Goal: Information Seeking & Learning: Learn about a topic

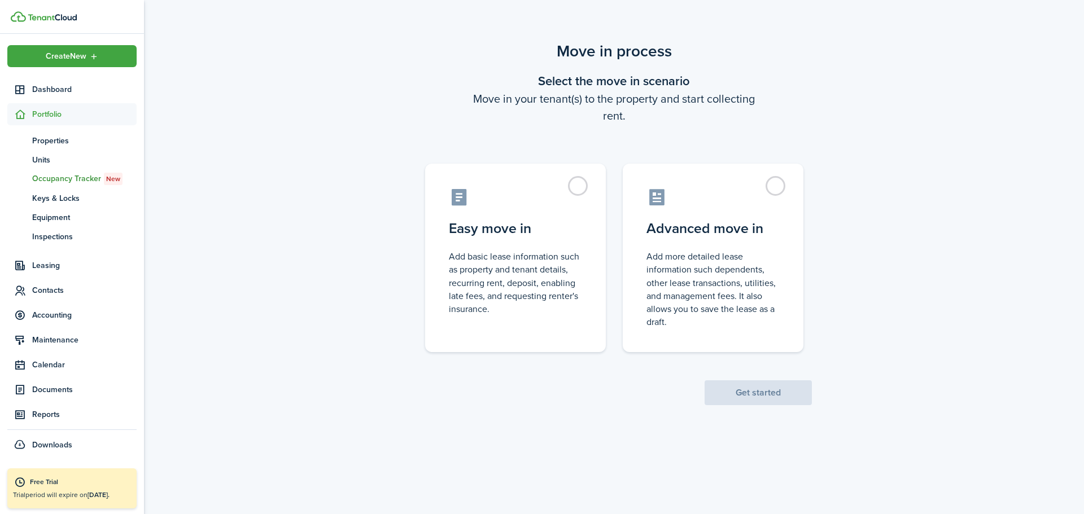
click at [52, 179] on span "Occupancy Tracker New" at bounding box center [84, 179] width 104 height 12
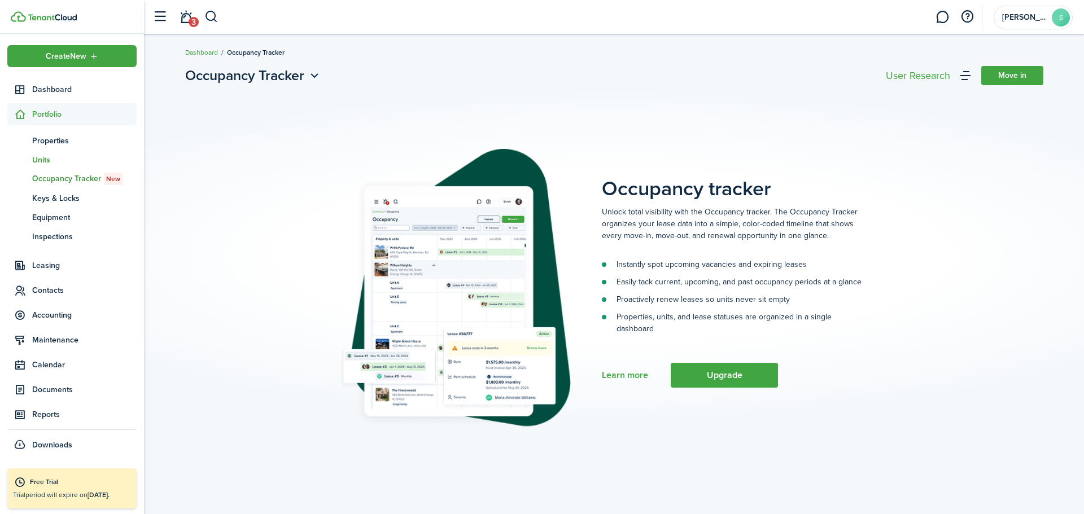
click at [40, 161] on span "Units" at bounding box center [84, 160] width 104 height 12
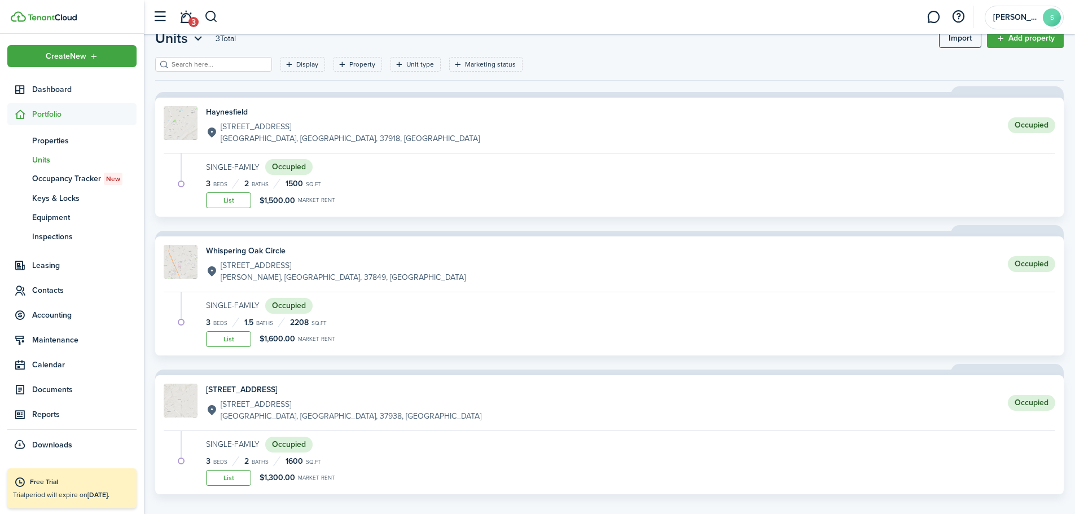
scroll to position [49, 0]
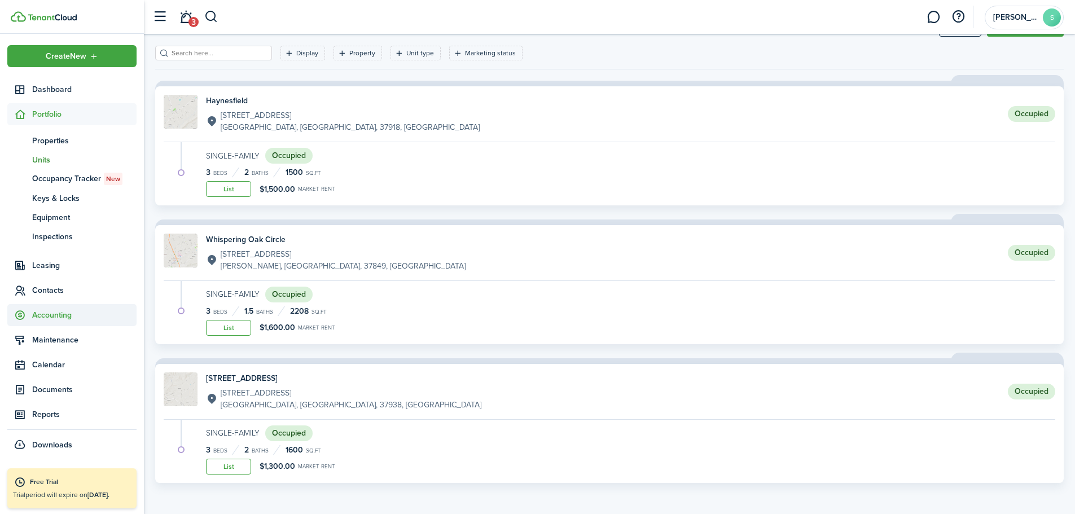
click at [64, 315] on span "Accounting" at bounding box center [84, 315] width 104 height 12
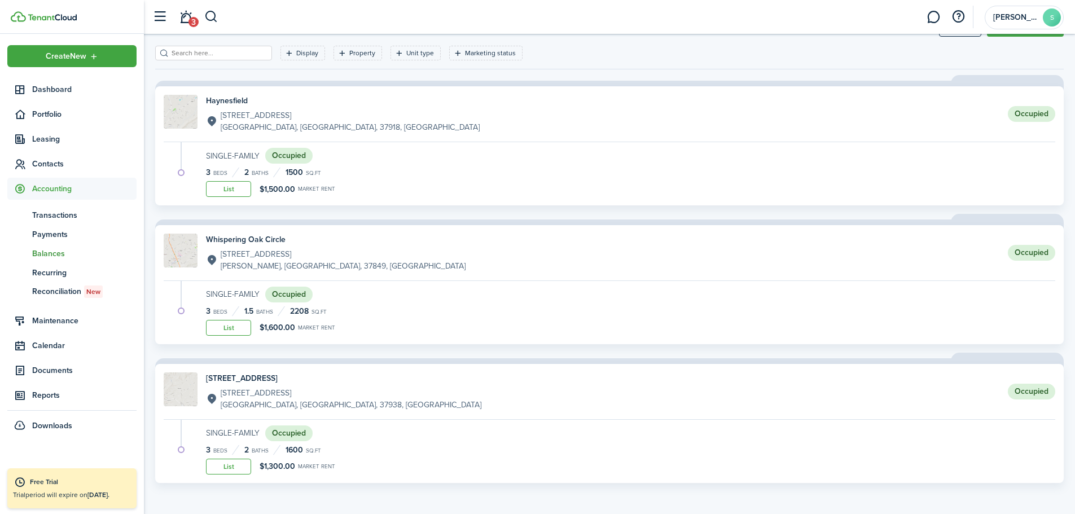
click at [46, 251] on span "Balances" at bounding box center [84, 254] width 104 height 12
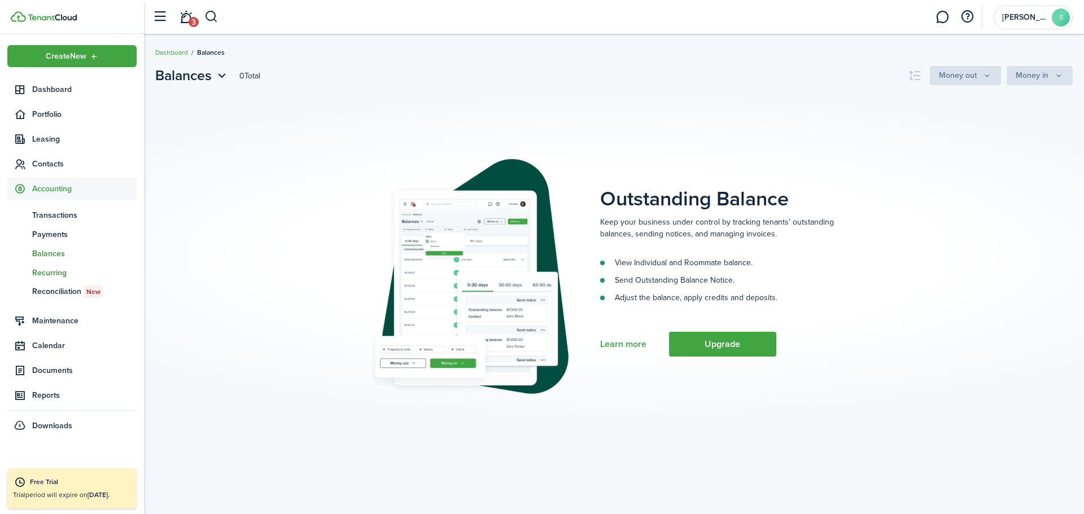
click at [59, 270] on span "Recurring" at bounding box center [84, 273] width 104 height 12
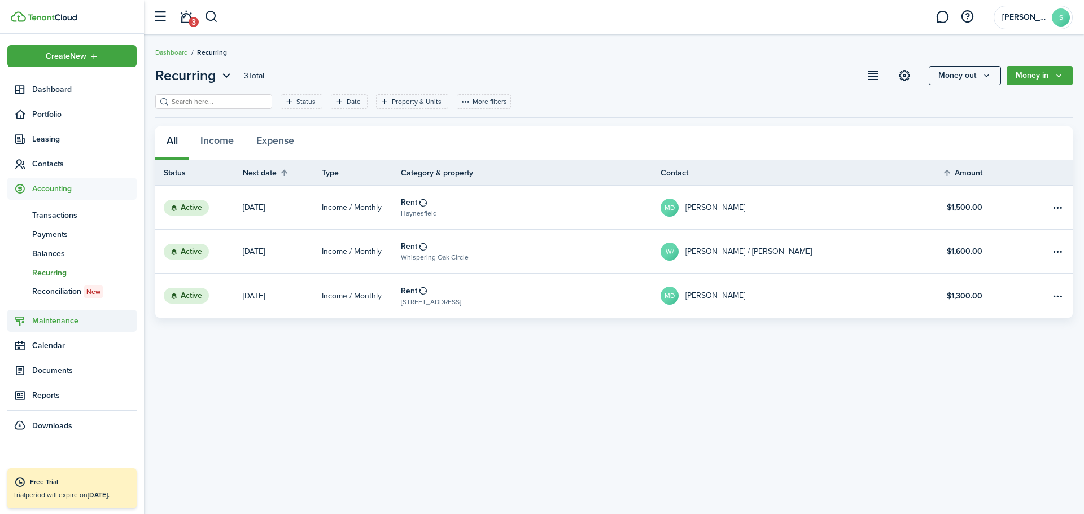
click at [46, 324] on span "Maintenance" at bounding box center [84, 321] width 104 height 12
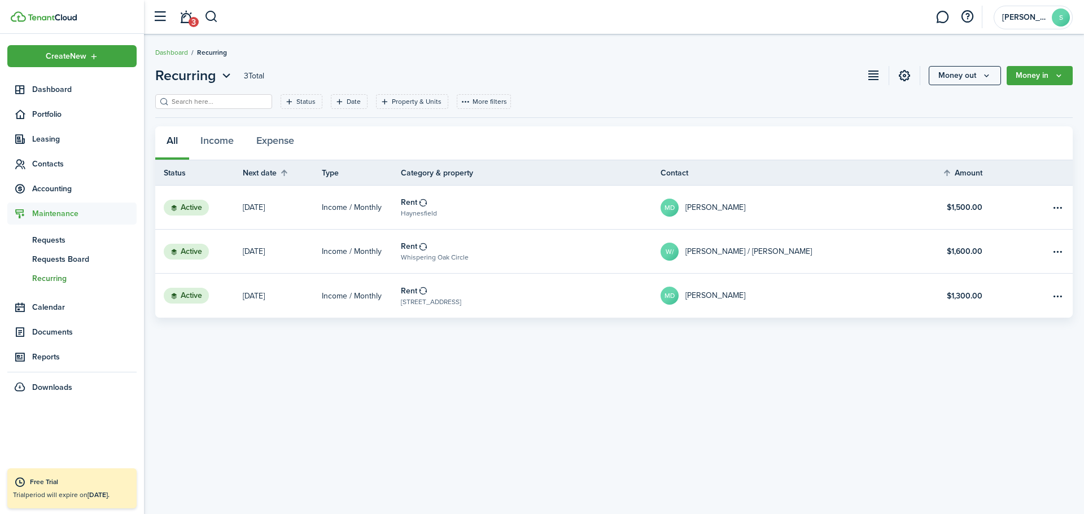
click at [55, 276] on span "Recurring" at bounding box center [84, 279] width 104 height 12
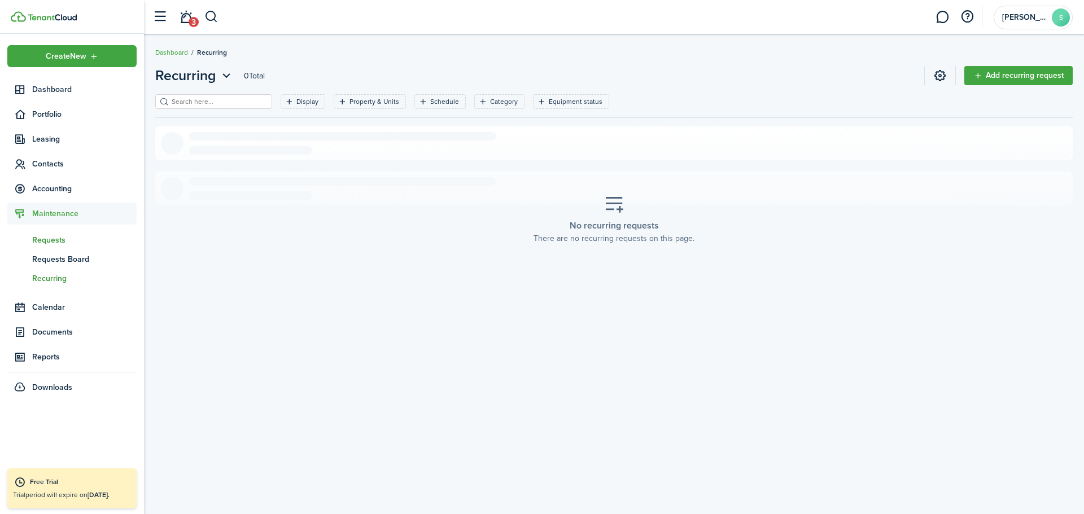
click at [55, 243] on span "Requests" at bounding box center [84, 240] width 104 height 12
click at [57, 260] on span "Requests Board" at bounding box center [84, 259] width 104 height 12
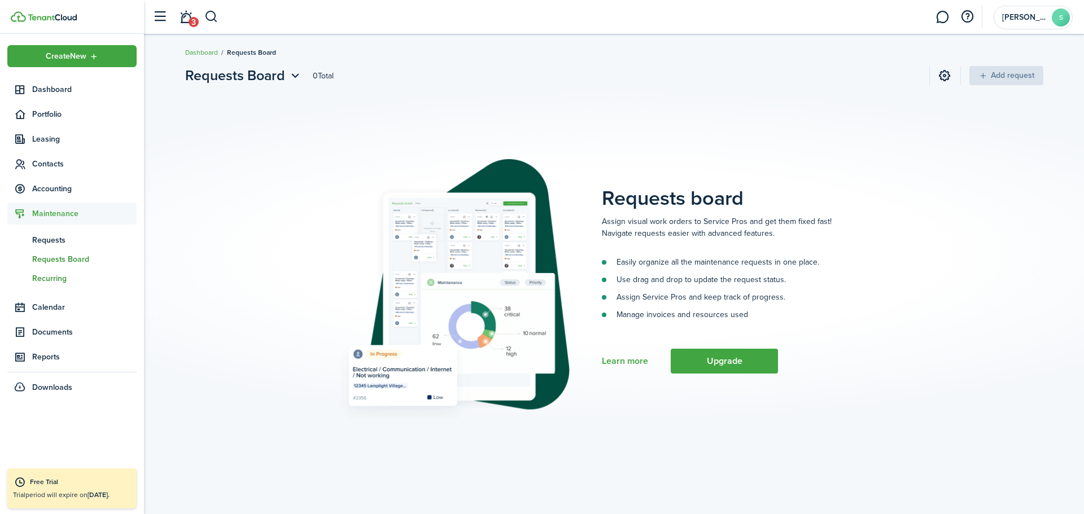
click at [53, 280] on span "Recurring" at bounding box center [84, 279] width 104 height 12
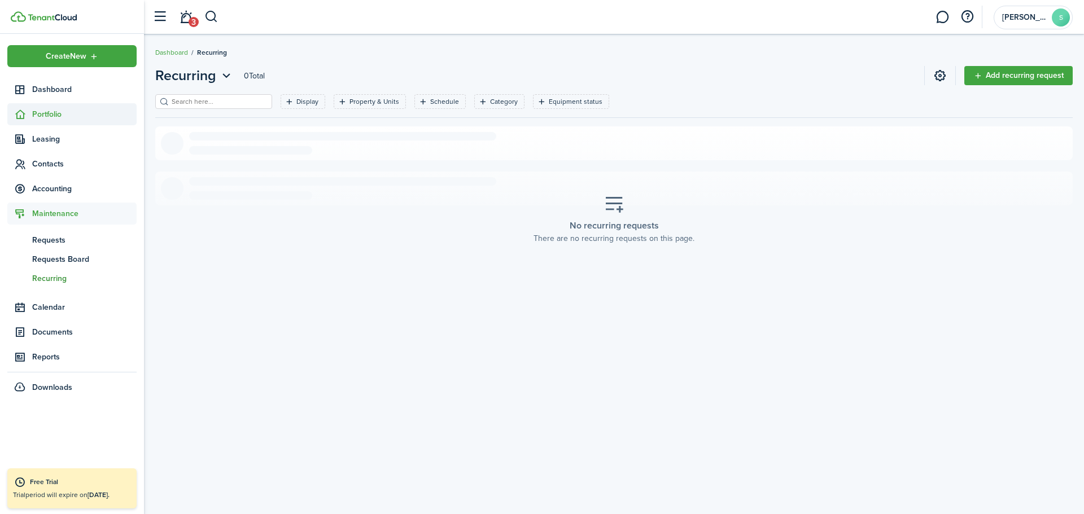
click at [47, 116] on span "Portfolio" at bounding box center [84, 114] width 104 height 12
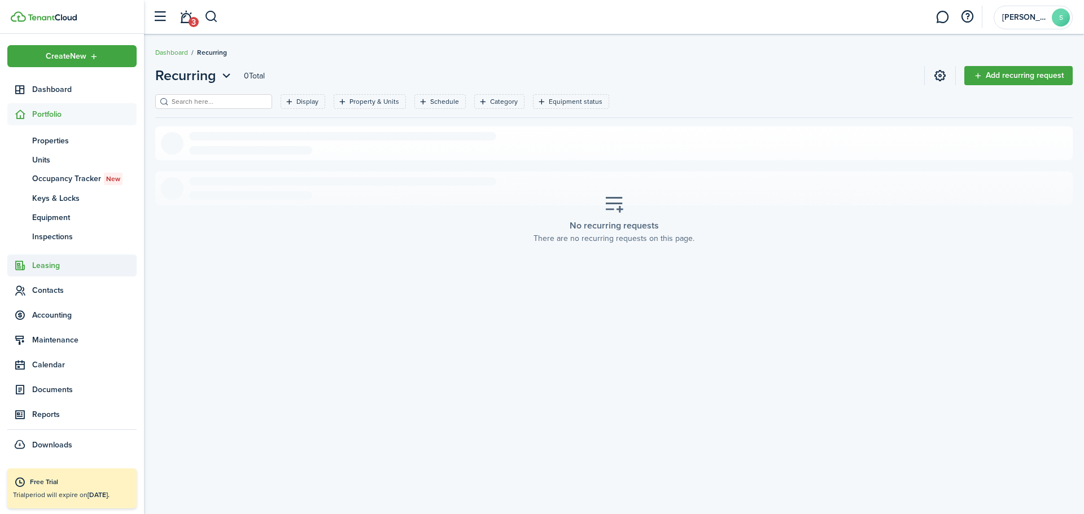
click at [28, 263] on sidebar-link-icon at bounding box center [19, 266] width 25 height 12
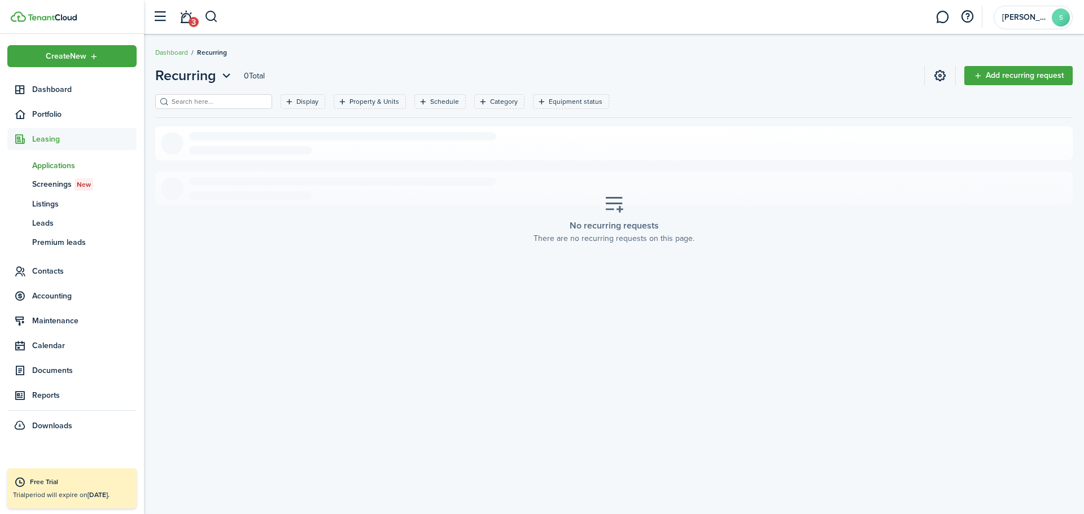
click at [62, 169] on span "Applications" at bounding box center [84, 166] width 104 height 12
click at [58, 182] on span "Screenings New" at bounding box center [84, 184] width 104 height 12
click at [50, 204] on span "Listings" at bounding box center [84, 204] width 104 height 12
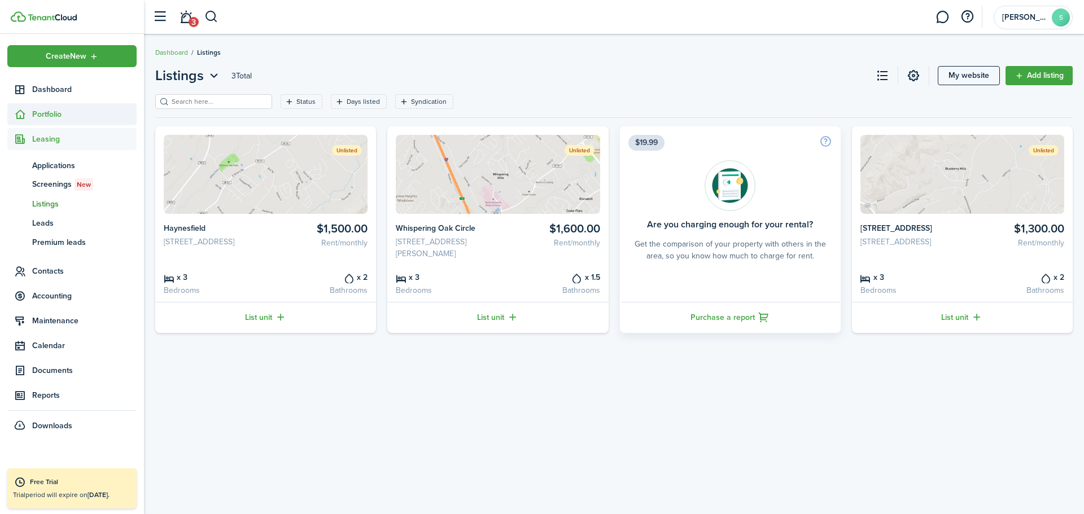
click at [41, 113] on span "Portfolio" at bounding box center [84, 114] width 104 height 12
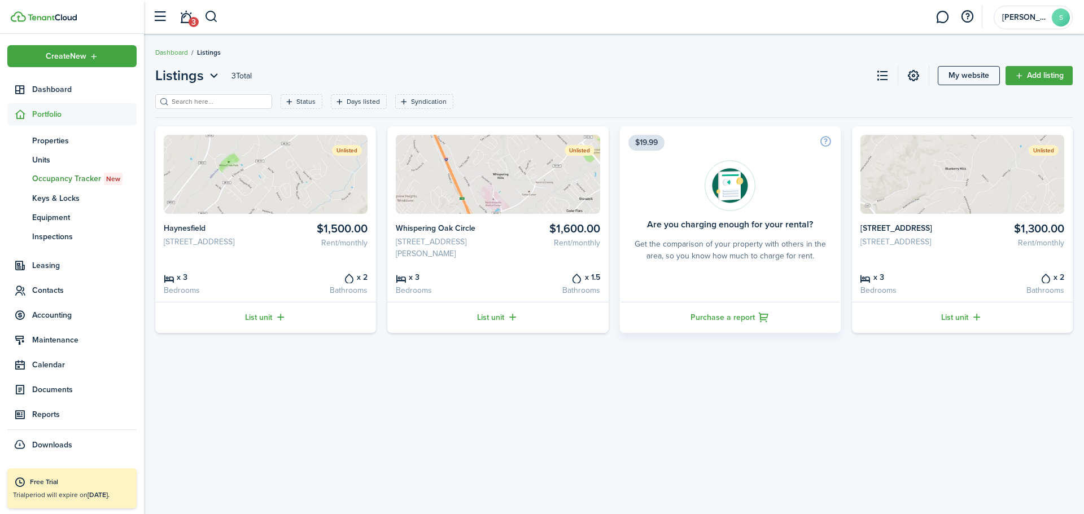
click at [72, 180] on span "Occupancy Tracker New" at bounding box center [84, 179] width 104 height 12
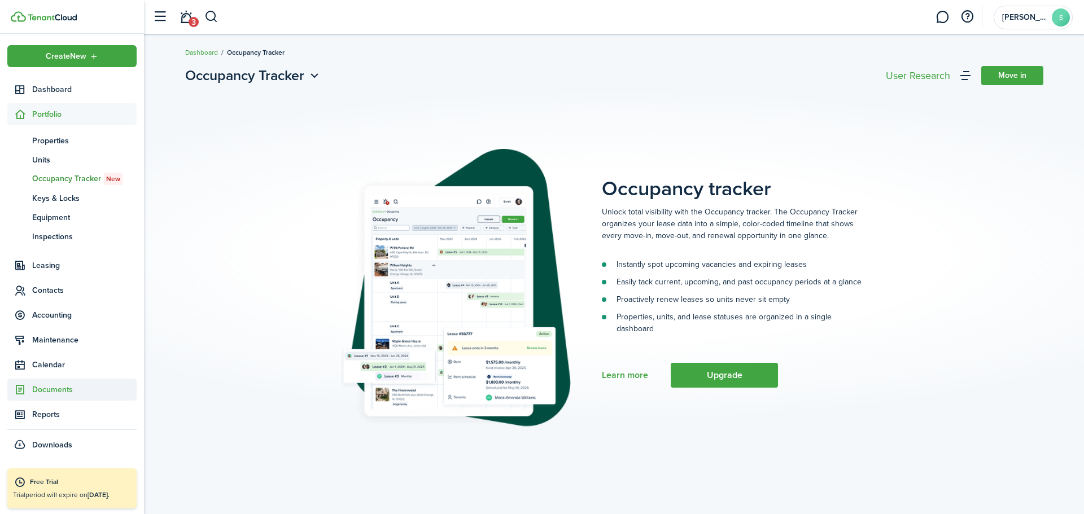
click at [76, 397] on span "Documents" at bounding box center [71, 390] width 129 height 22
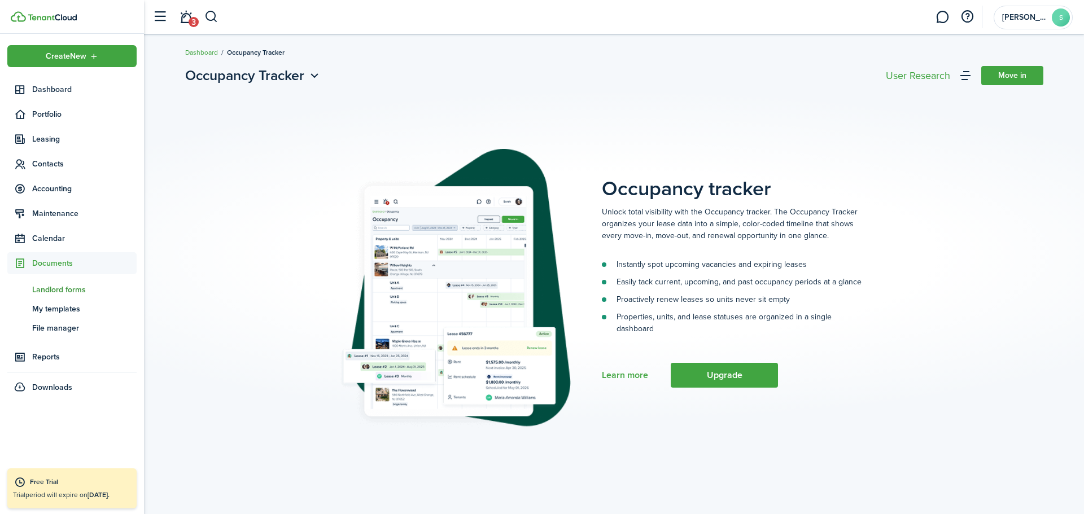
click at [68, 289] on span "Landlord forms" at bounding box center [84, 290] width 104 height 12
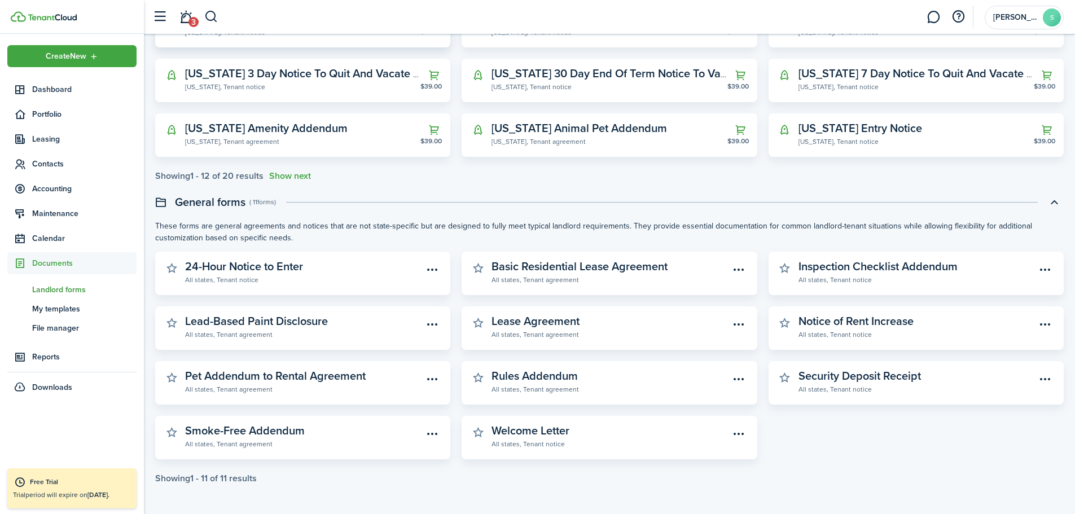
scroll to position [278, 0]
click at [61, 310] on span "My templates" at bounding box center [84, 309] width 104 height 12
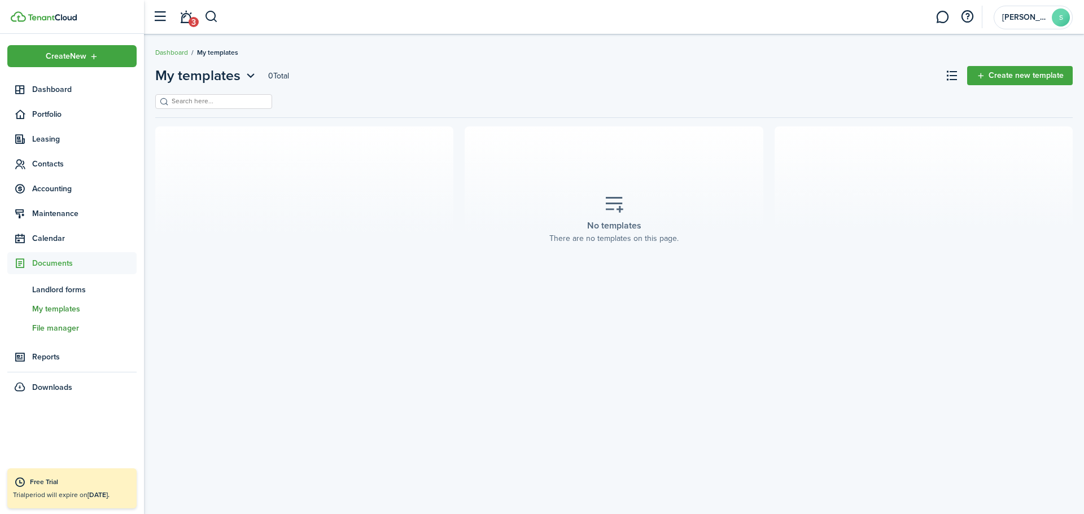
click at [63, 326] on span "File manager" at bounding box center [84, 328] width 104 height 12
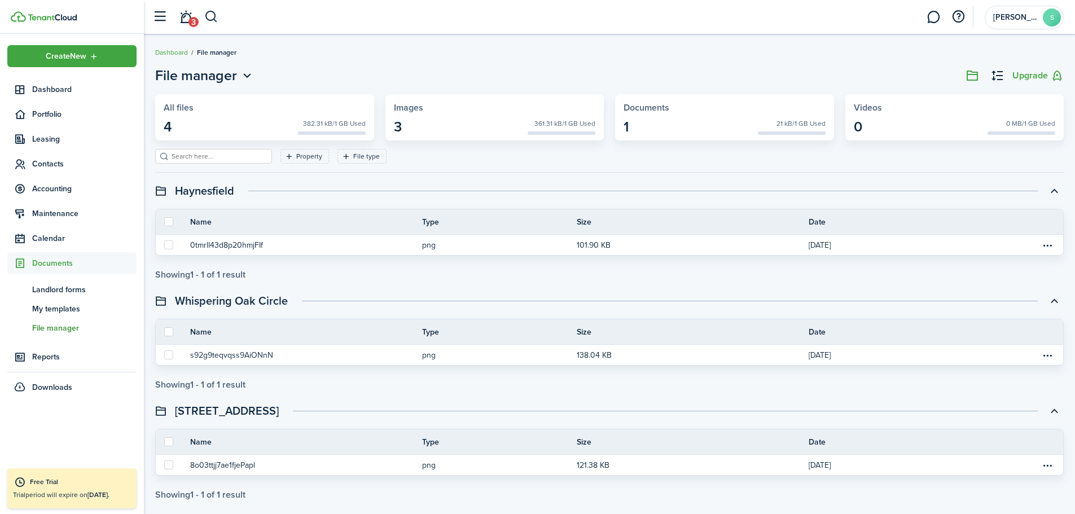
click at [42, 356] on span "Reports" at bounding box center [84, 357] width 104 height 12
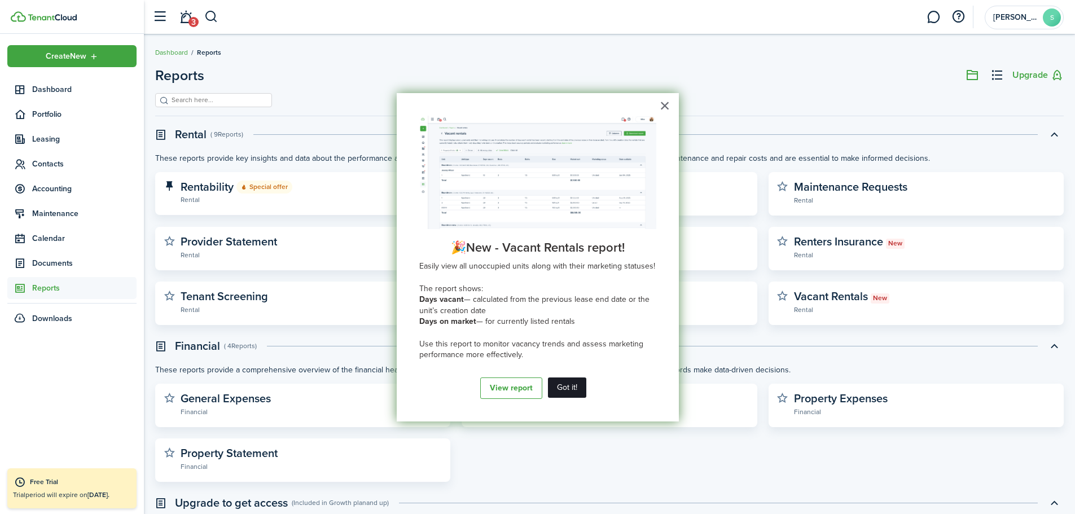
click at [573, 389] on button "Got it!" at bounding box center [567, 388] width 38 height 20
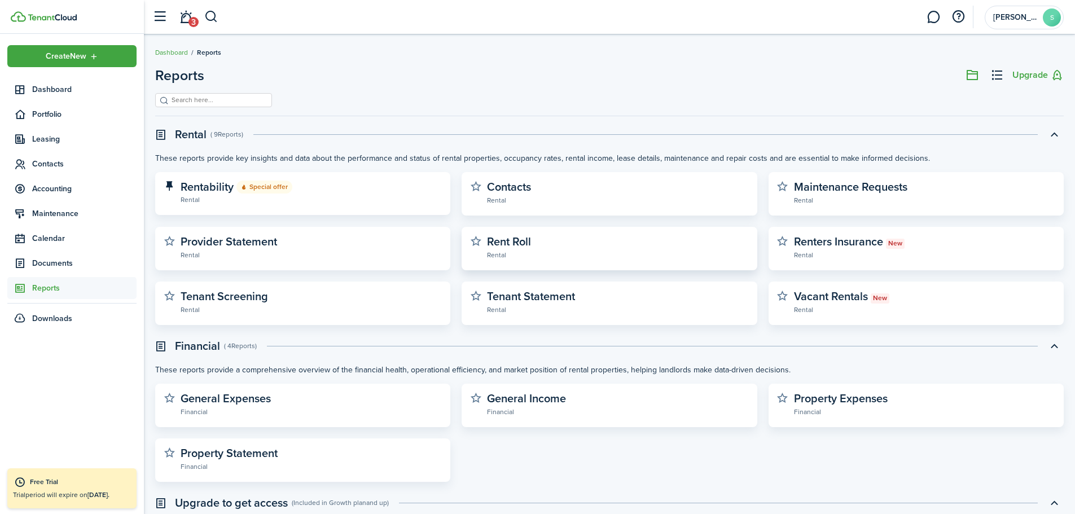
click at [512, 238] on widget-stats-description "Rent Roll" at bounding box center [509, 241] width 44 height 17
